Goal: Communication & Community: Answer question/provide support

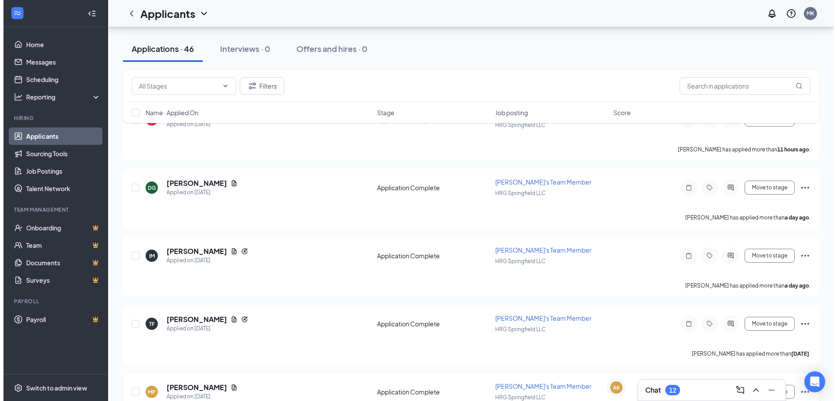
scroll to position [131, 0]
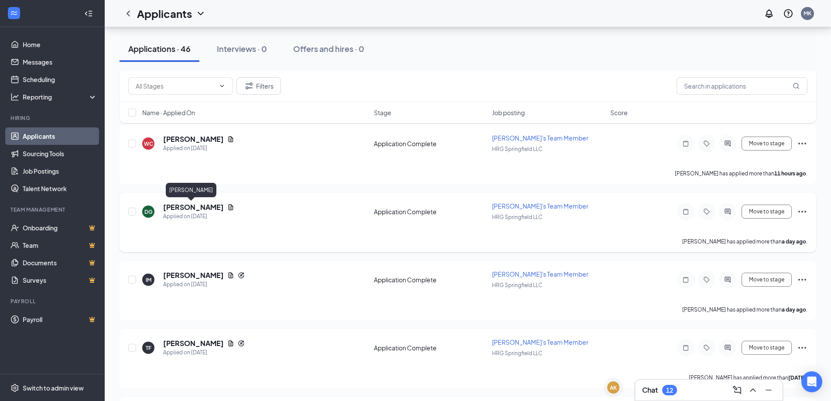
click at [198, 204] on h5 "[PERSON_NAME]" at bounding box center [193, 207] width 61 height 10
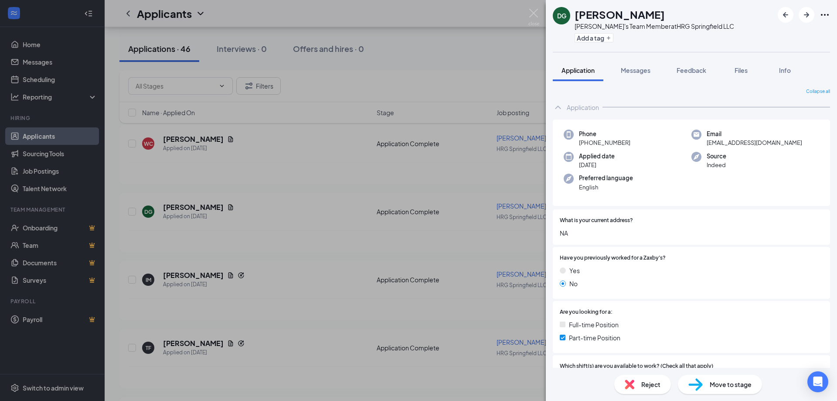
click at [260, 205] on div "DG [PERSON_NAME]'s Team Member at HRG Springfield LLC Add a tag Application Mes…" at bounding box center [418, 200] width 837 height 401
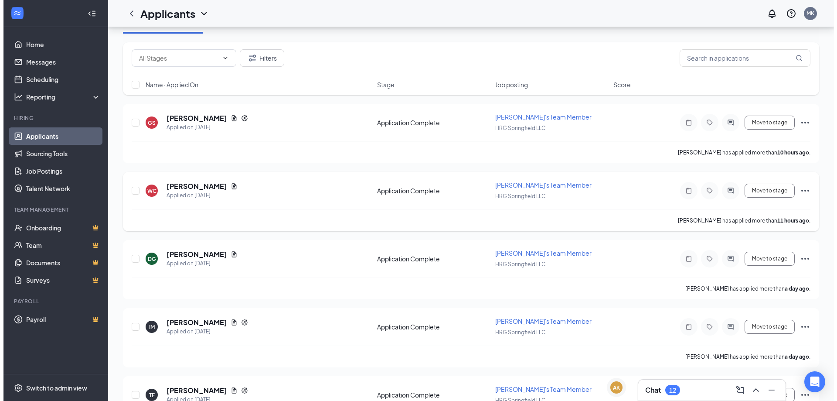
scroll to position [87, 0]
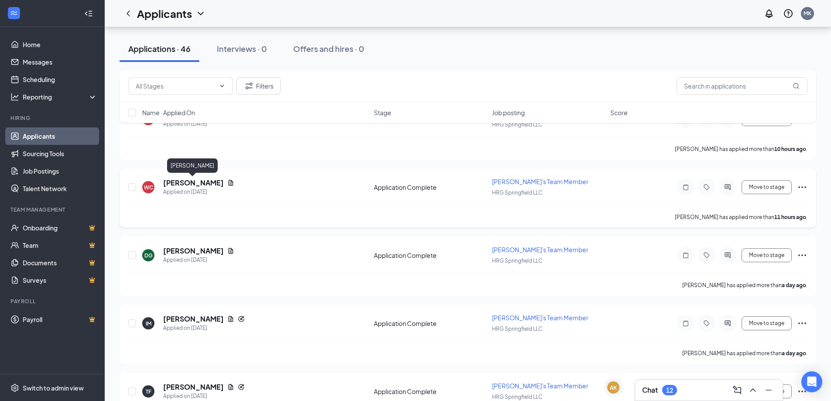
click at [214, 182] on h5 "[PERSON_NAME]" at bounding box center [193, 183] width 61 height 10
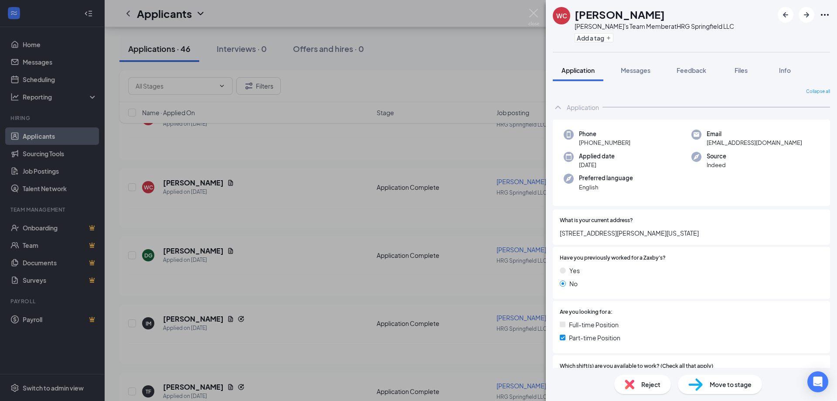
click at [278, 201] on div "[PERSON_NAME]'s Team Member at HRG Springfield LLC Add a tag Application Messag…" at bounding box center [418, 200] width 837 height 401
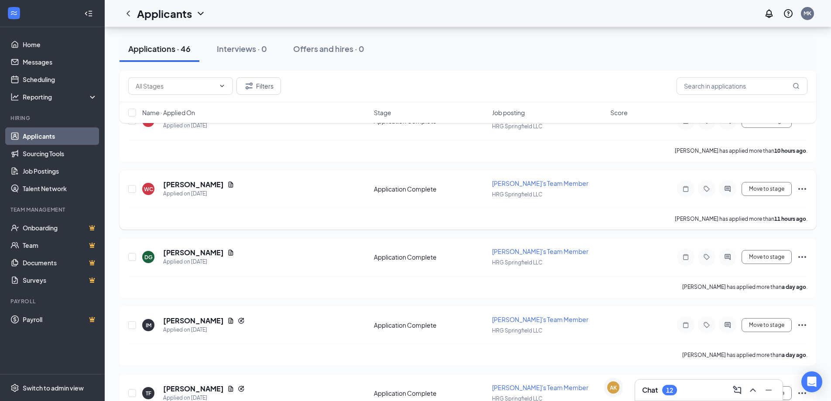
scroll to position [87, 0]
click at [692, 389] on div "Chat 12" at bounding box center [708, 390] width 133 height 14
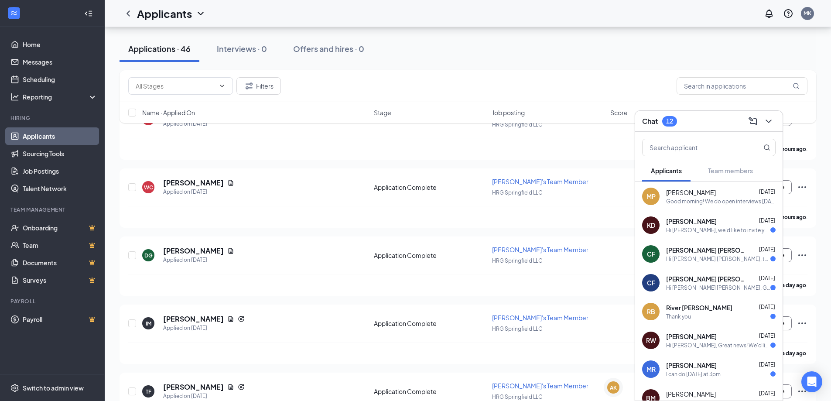
click at [712, 201] on div "Good morning! We do open interviews [DATE]-[DATE] from 2pm-4pm, you can come wh…" at bounding box center [720, 201] width 109 height 7
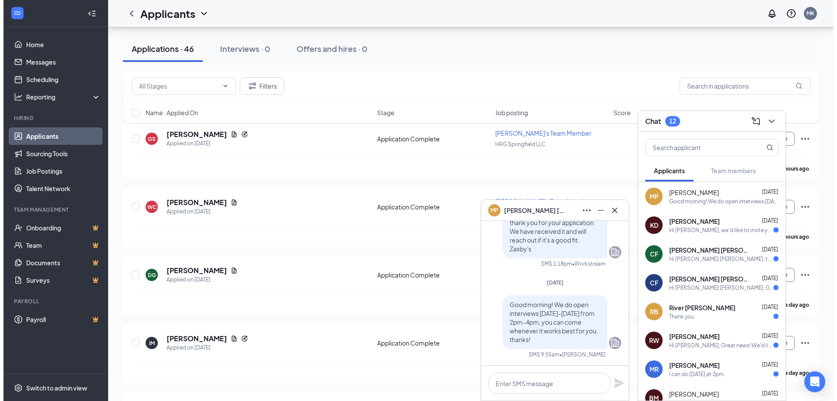
scroll to position [44, 0]
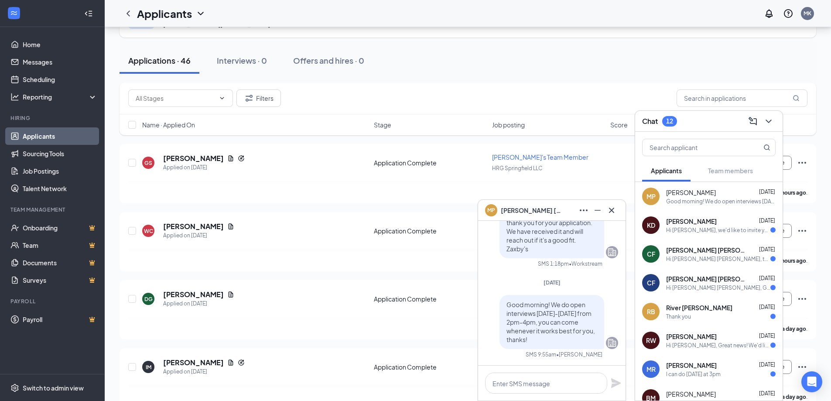
drag, startPoint x: 500, startPoint y: 305, endPoint x: 567, endPoint y: 340, distance: 76.1
click at [567, 340] on p "Good morning! We do open interviews [DATE]-[DATE] from 2pm-4pm, you can come wh…" at bounding box center [551, 322] width 91 height 44
copy span "Good morning! We do open interviews [DATE]-[DATE] from 2pm-4pm, you can come wh…"
click at [263, 234] on div "[PERSON_NAME] Applied on [DATE]" at bounding box center [255, 230] width 226 height 18
click at [768, 121] on icon "ChevronDown" at bounding box center [768, 121] width 10 height 10
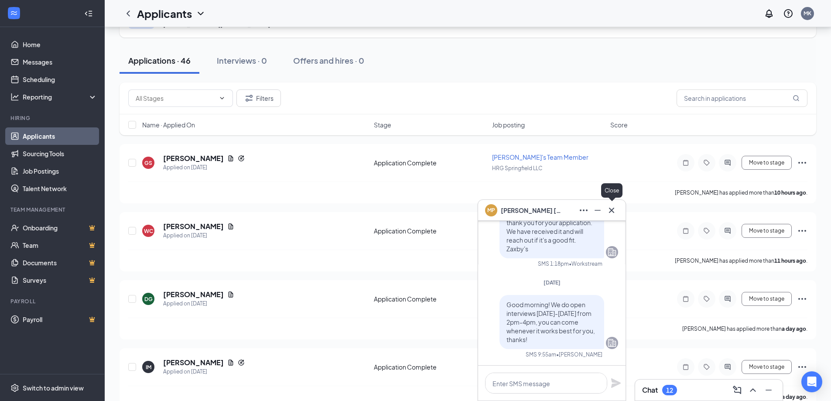
click at [609, 212] on icon "Cross" at bounding box center [611, 209] width 5 height 5
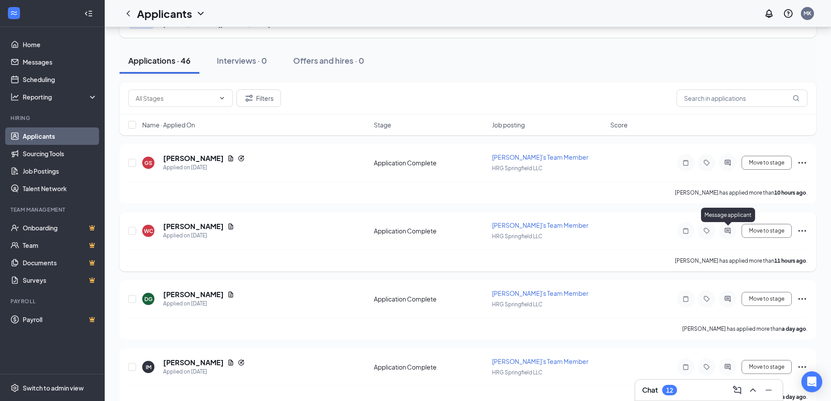
click at [726, 228] on icon "ActiveChat" at bounding box center [727, 230] width 10 height 7
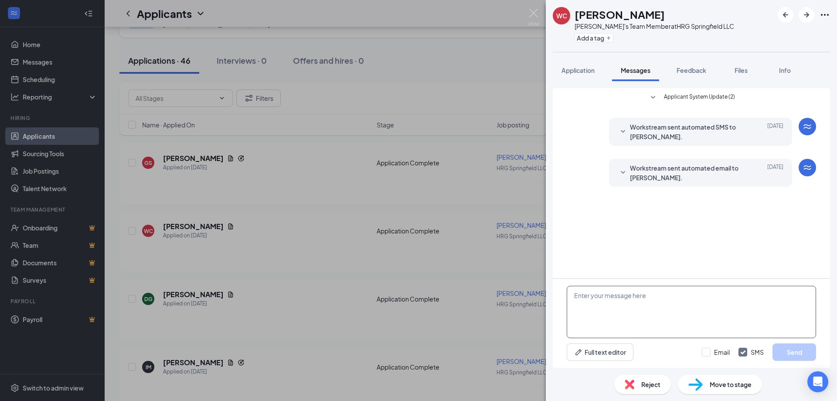
click at [691, 307] on textarea at bounding box center [691, 312] width 249 height 52
paste textarea "Good morning! We do open interviews [DATE]-[DATE] from 2pm-4pm, you can come wh…"
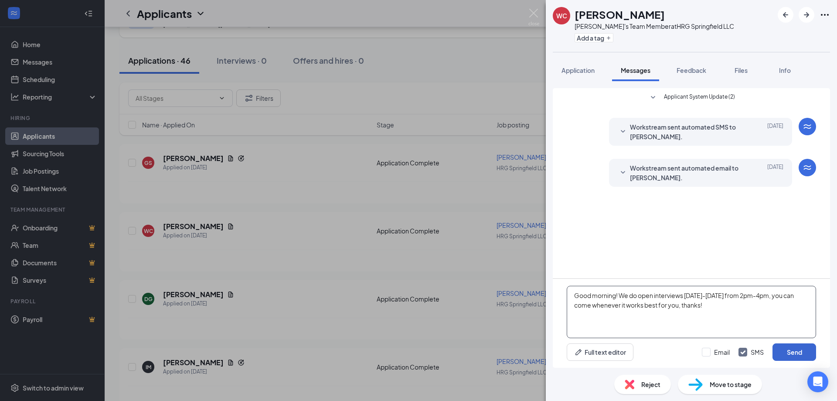
type textarea "Good morning! We do open interviews [DATE]-[DATE] from 2pm-4pm, you can come wh…"
click at [790, 349] on button "Send" at bounding box center [795, 351] width 44 height 17
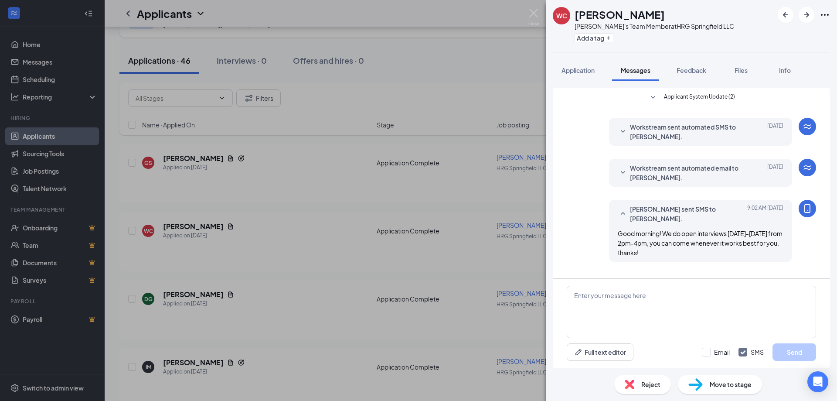
click at [284, 308] on div "[PERSON_NAME] Zaxby's Team Member at HRG Springfield LLC Add a tag Application …" at bounding box center [418, 200] width 837 height 401
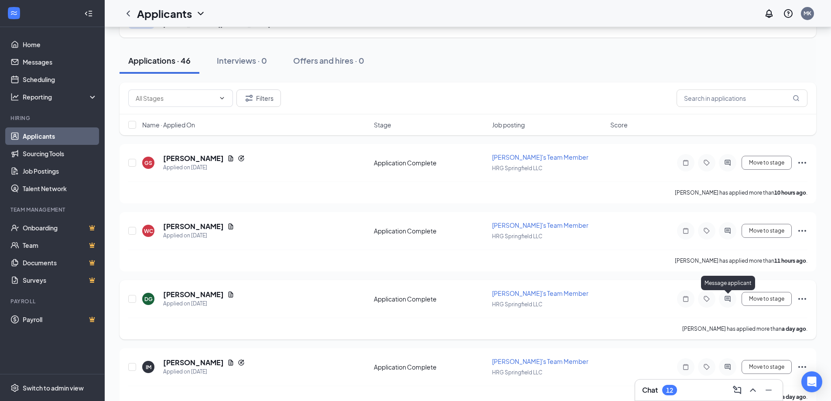
click at [726, 299] on icon "ActiveChat" at bounding box center [727, 298] width 10 height 7
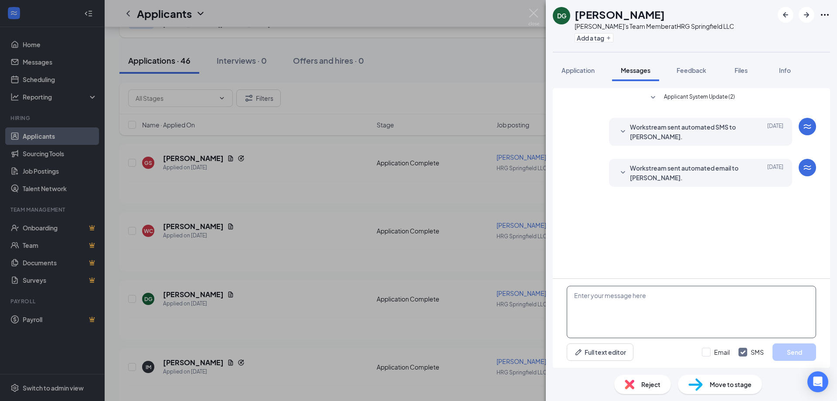
click at [647, 306] on textarea at bounding box center [691, 312] width 249 height 52
paste textarea "Good morning! We do open interviews [DATE]-[DATE] from 2pm-4pm, you can come wh…"
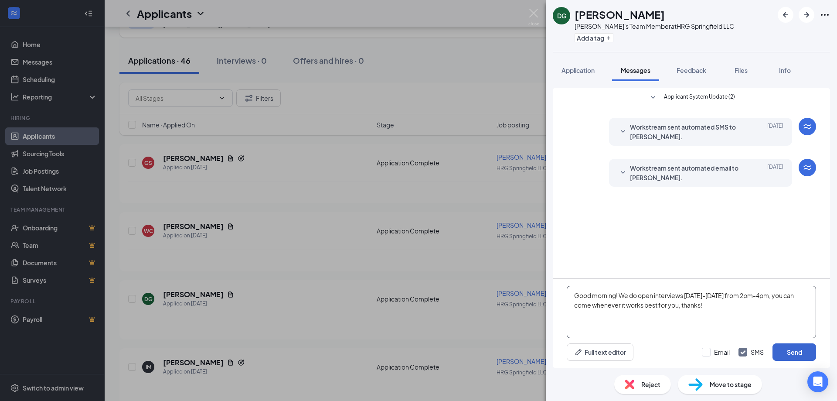
type textarea "Good morning! We do open interviews [DATE]-[DATE] from 2pm-4pm, you can come wh…"
click at [794, 347] on button "Send" at bounding box center [795, 351] width 44 height 17
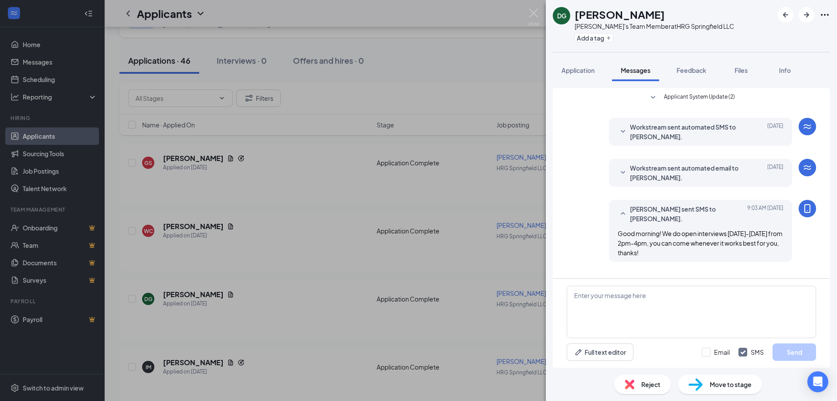
click at [354, 317] on div "DG [PERSON_NAME]'s Team Member at HRG Springfield LLC Add a tag Application Mes…" at bounding box center [418, 200] width 837 height 401
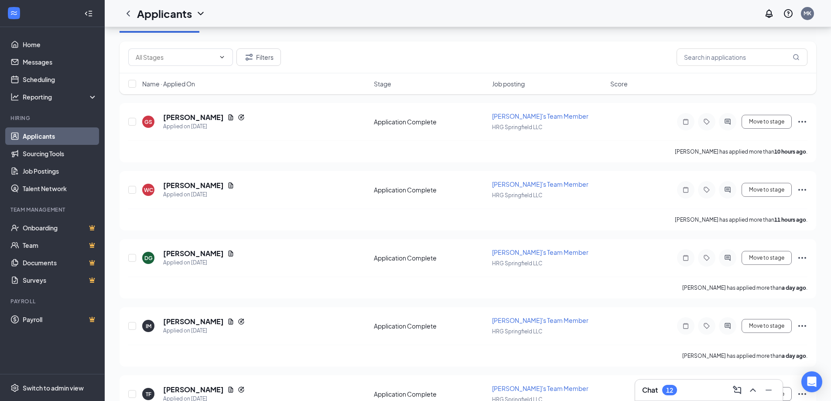
scroll to position [87, 0]
